Goal: Find specific page/section: Find specific page/section

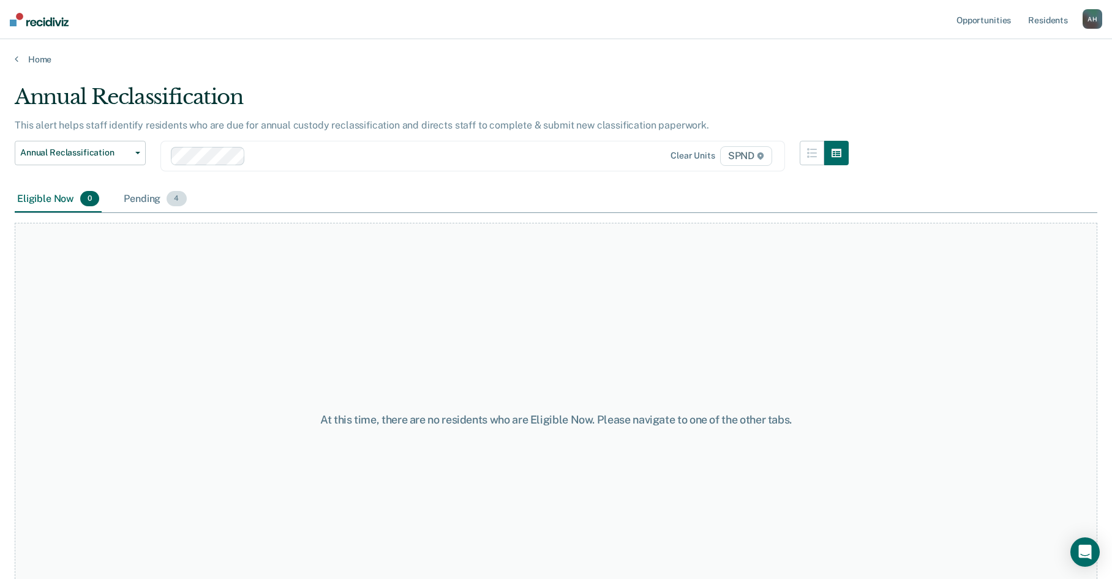
click at [149, 203] on div "Pending 4" at bounding box center [154, 199] width 67 height 27
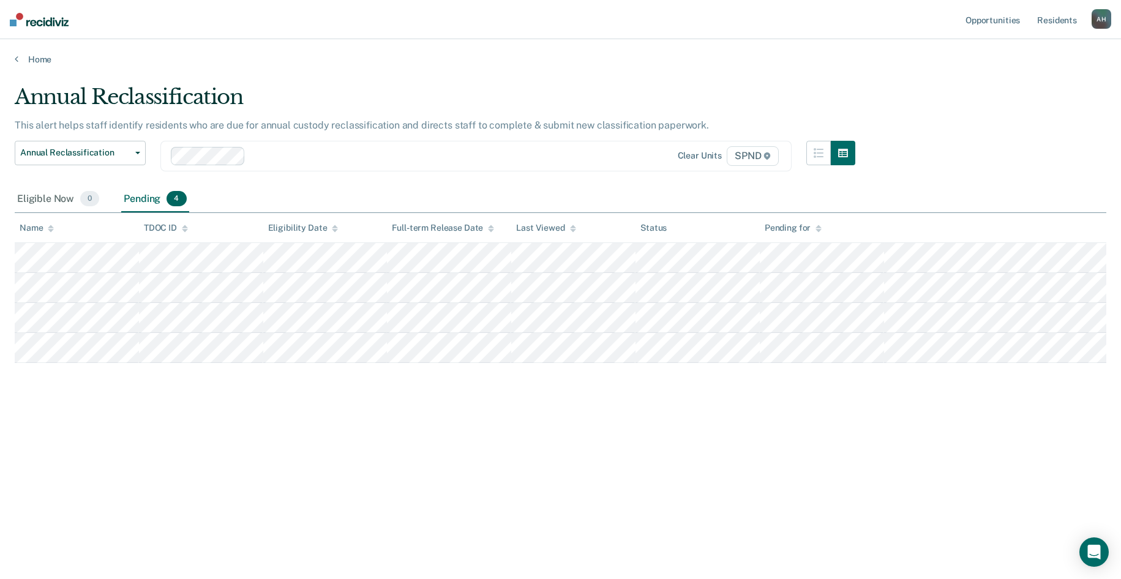
click at [221, 477] on div "Annual Reclassification This alert helps staff identify residents who are due f…" at bounding box center [561, 286] width 1092 height 403
click at [135, 157] on button "Annual Reclassification" at bounding box center [80, 153] width 131 height 24
click at [290, 62] on link "Home" at bounding box center [561, 59] width 1092 height 11
